Goal: Task Accomplishment & Management: Manage account settings

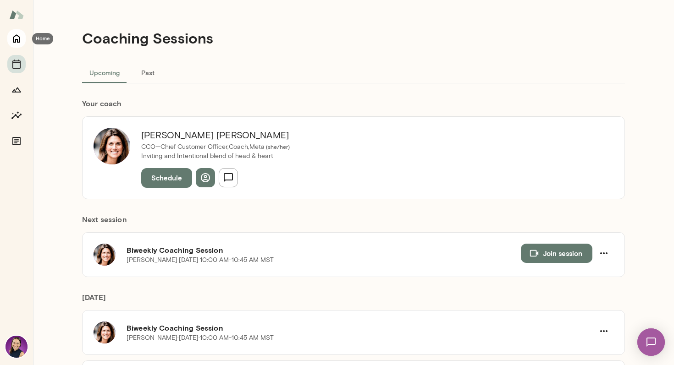
click at [17, 37] on icon "Home" at bounding box center [16, 38] width 11 height 11
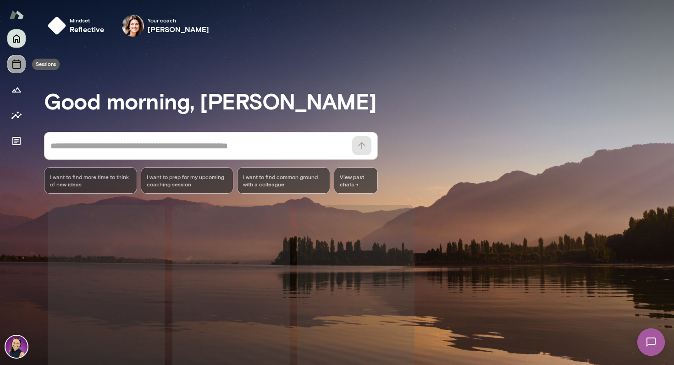
click at [19, 62] on icon "Sessions" at bounding box center [16, 64] width 11 height 11
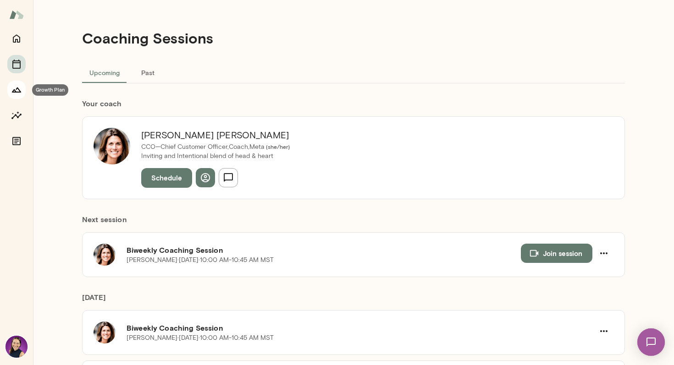
click at [14, 93] on icon "Growth Plan" at bounding box center [16, 89] width 11 height 11
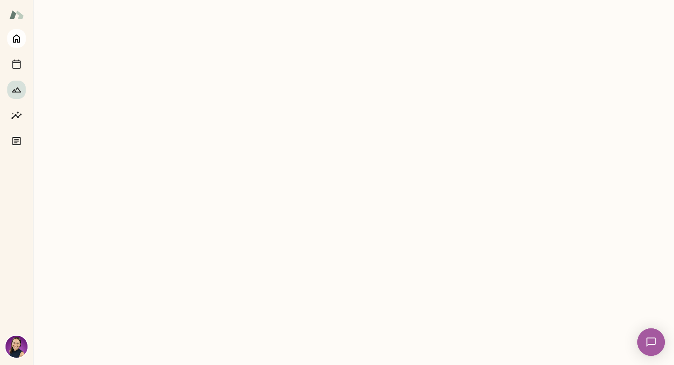
click at [15, 40] on icon "Home" at bounding box center [16, 39] width 7 height 8
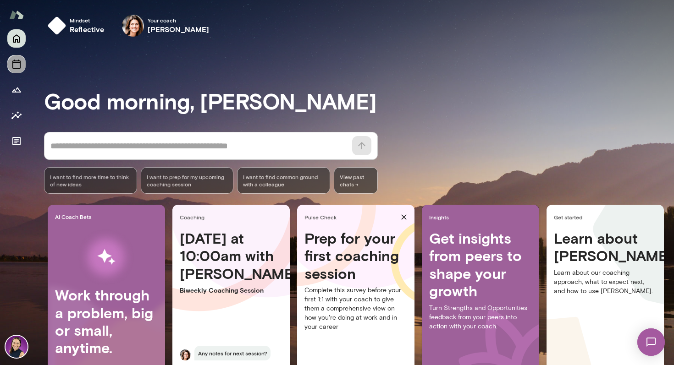
click at [17, 65] on icon "Sessions" at bounding box center [16, 64] width 11 height 11
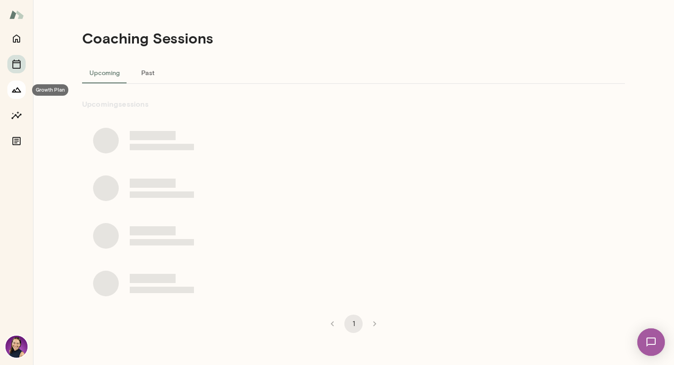
click at [16, 89] on icon "Growth Plan" at bounding box center [16, 90] width 9 height 5
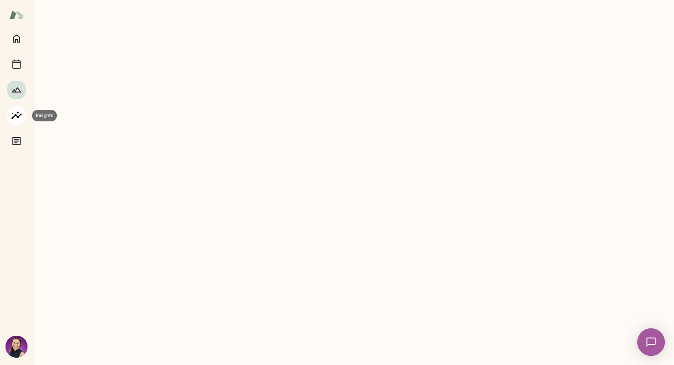
click at [16, 111] on icon "Insights" at bounding box center [16, 115] width 11 height 11
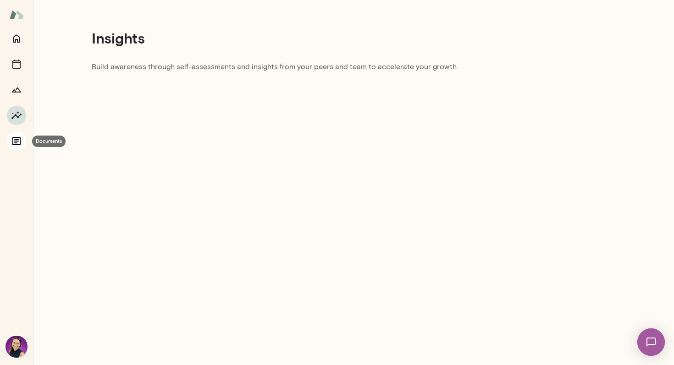
click at [17, 139] on icon "Documents" at bounding box center [16, 141] width 8 height 8
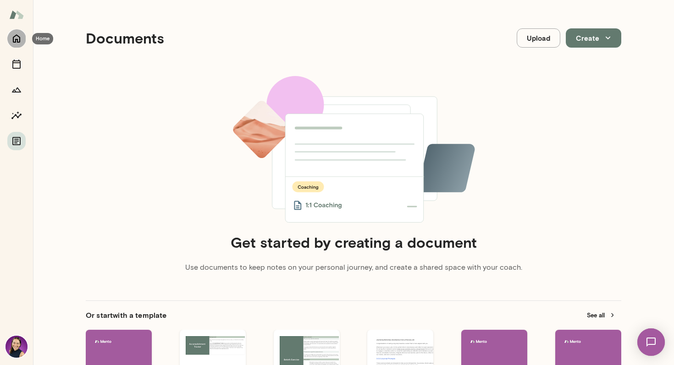
click at [19, 32] on button "Home" at bounding box center [16, 38] width 18 height 18
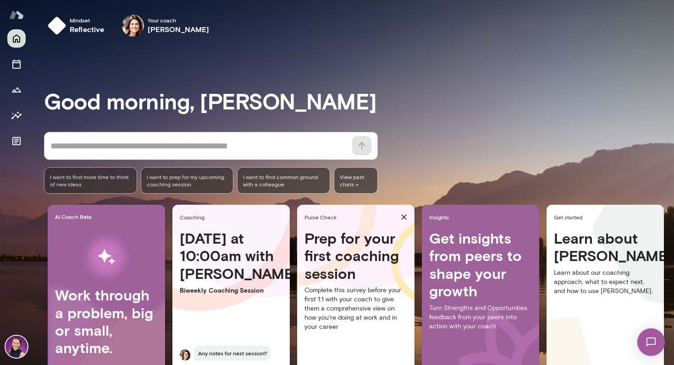
scroll to position [48, 0]
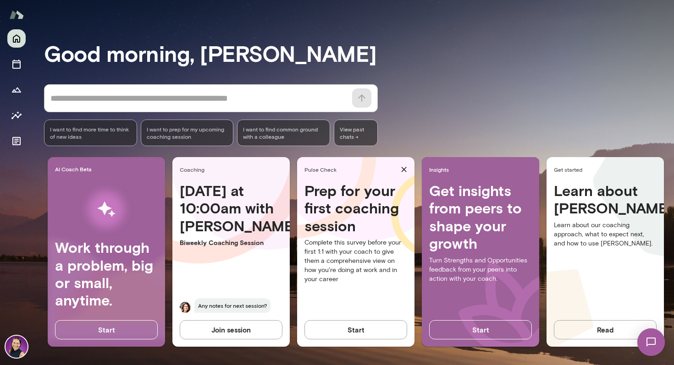
click at [18, 347] on img at bounding box center [17, 347] width 22 height 22
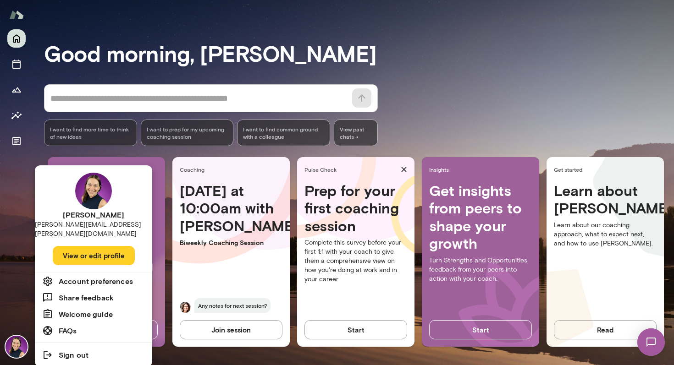
click at [97, 251] on button "View or edit profile" at bounding box center [94, 255] width 82 height 19
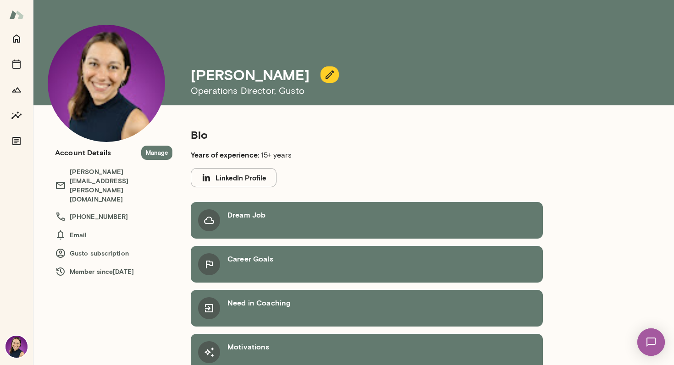
scroll to position [7, 0]
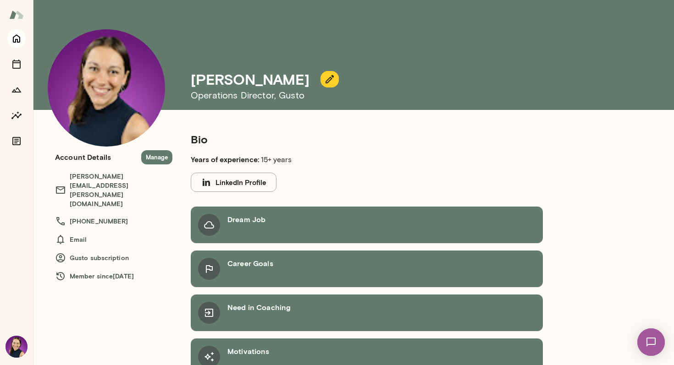
click at [14, 32] on button "Home" at bounding box center [16, 38] width 18 height 18
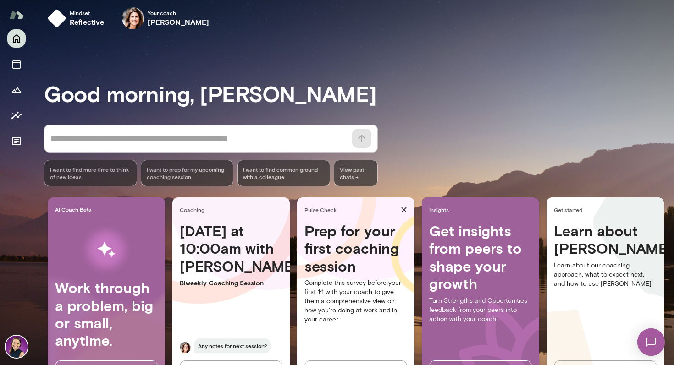
click at [12, 12] on img at bounding box center [16, 14] width 15 height 17
click at [22, 328] on div at bounding box center [16, 197] width 33 height 336
click at [21, 338] on img at bounding box center [17, 347] width 22 height 22
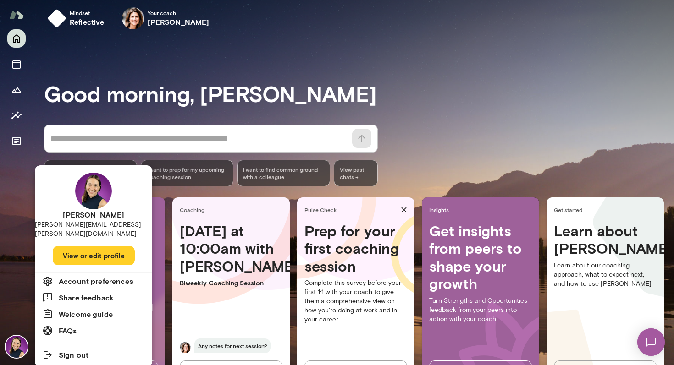
click at [81, 234] on div "Rehana [EMAIL_ADDRESS][PERSON_NAME][DOMAIN_NAME] View or edit profile" at bounding box center [93, 221] width 117 height 104
click at [82, 246] on button "View or edit profile" at bounding box center [94, 255] width 82 height 19
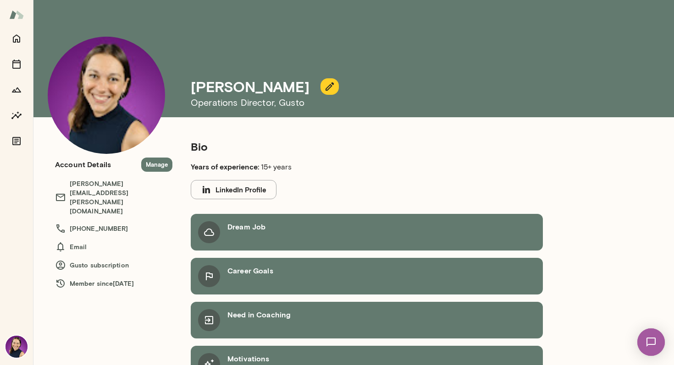
scroll to position [0, 0]
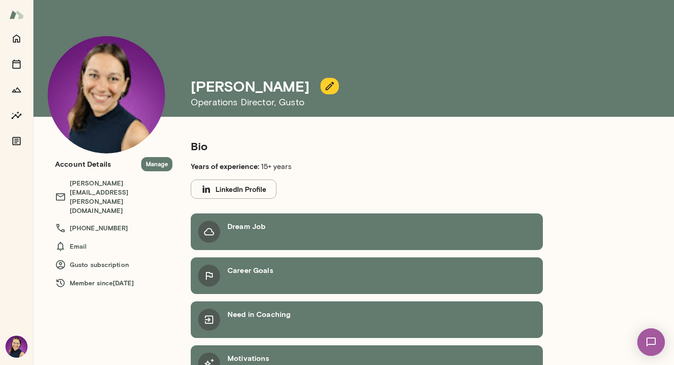
click at [80, 260] on h6 "Gusto subscription" at bounding box center [113, 265] width 117 height 11
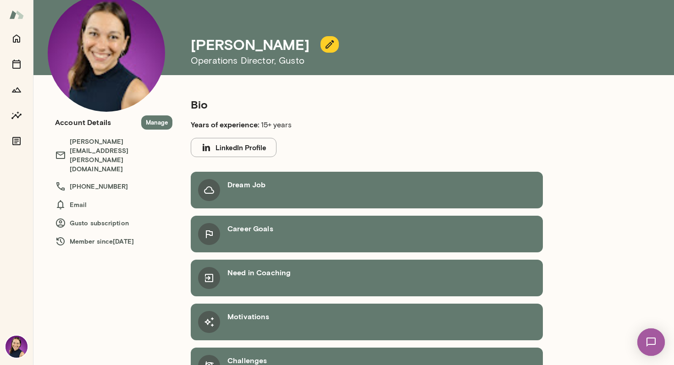
scroll to position [69, 0]
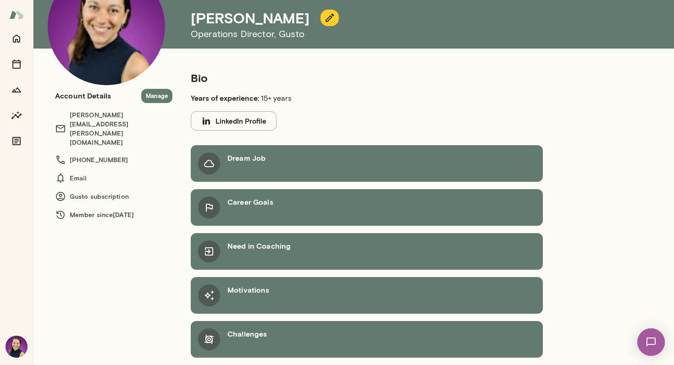
click at [224, 334] on div "Challenges" at bounding box center [367, 339] width 352 height 37
click at [281, 279] on div "Motivations" at bounding box center [367, 295] width 352 height 37
